Goal: Find specific page/section: Find specific page/section

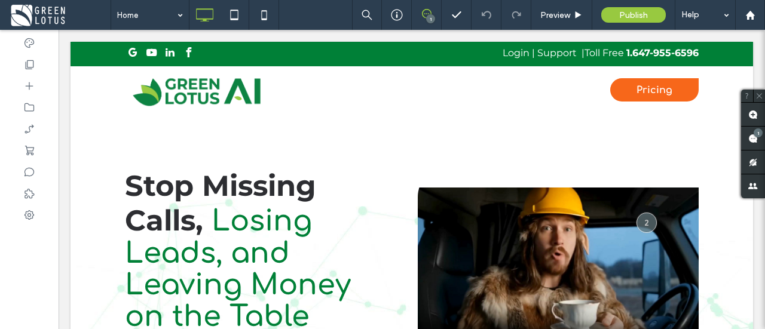
scroll to position [262, 0]
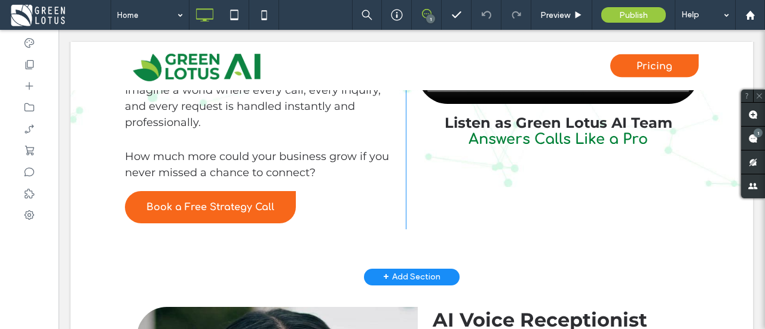
drag, startPoint x: 738, startPoint y: 282, endPoint x: 698, endPoint y: 256, distance: 46.8
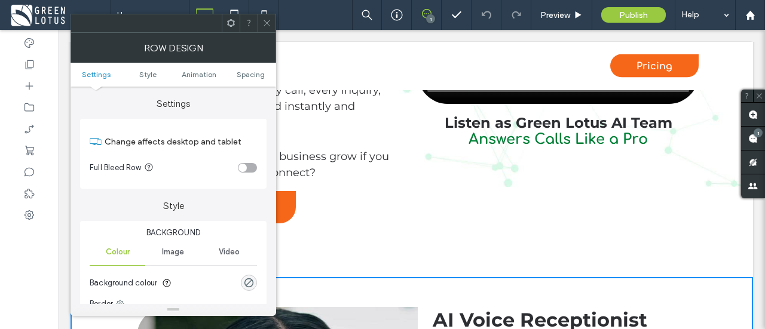
click at [24, 20] on span at bounding box center [60, 15] width 102 height 24
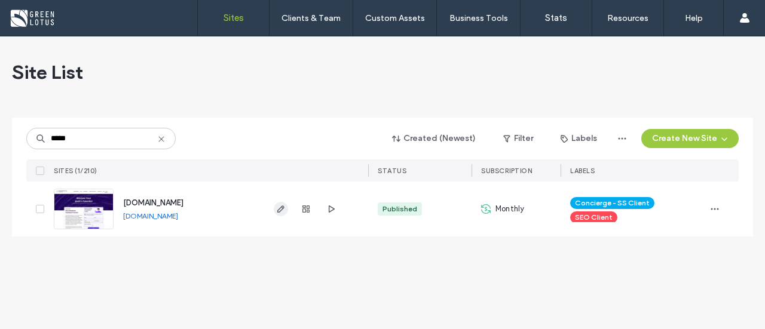
type input "*****"
click at [283, 213] on icon "button" at bounding box center [281, 209] width 10 height 10
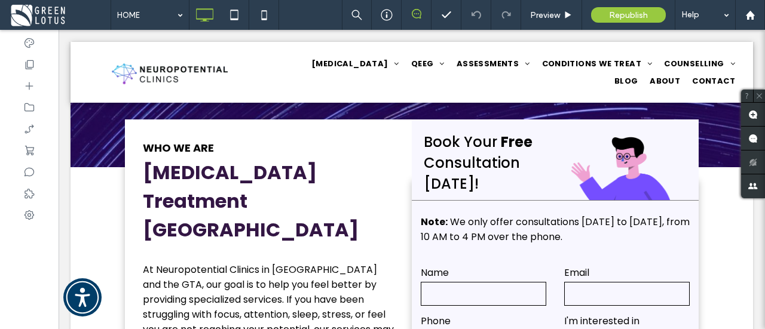
scroll to position [212, 0]
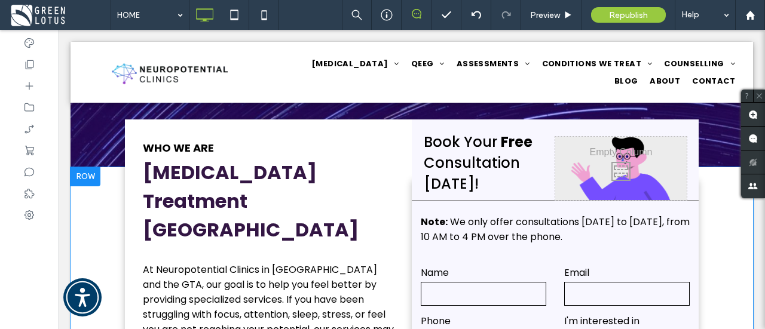
drag, startPoint x: 720, startPoint y: 192, endPoint x: 823, endPoint y: 227, distance: 109.1
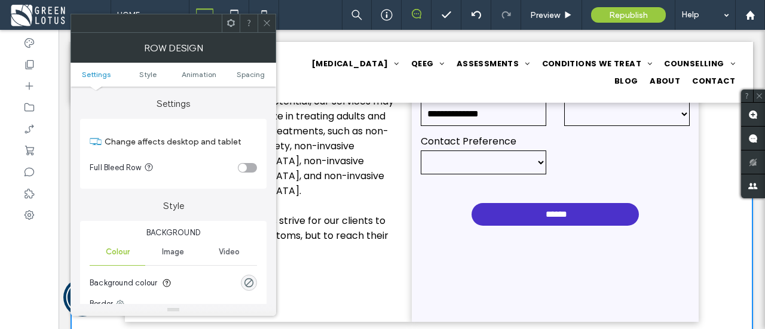
scroll to position [474, 0]
